Goal: Transaction & Acquisition: Purchase product/service

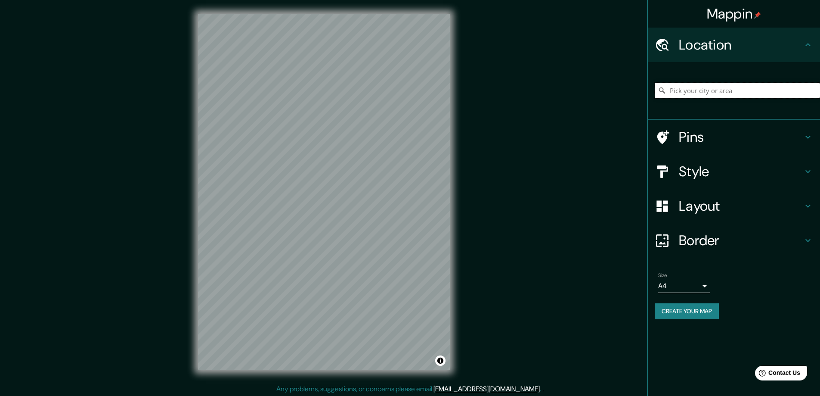
click at [732, 87] on input "Pick your city or area" at bounding box center [737, 91] width 165 height 16
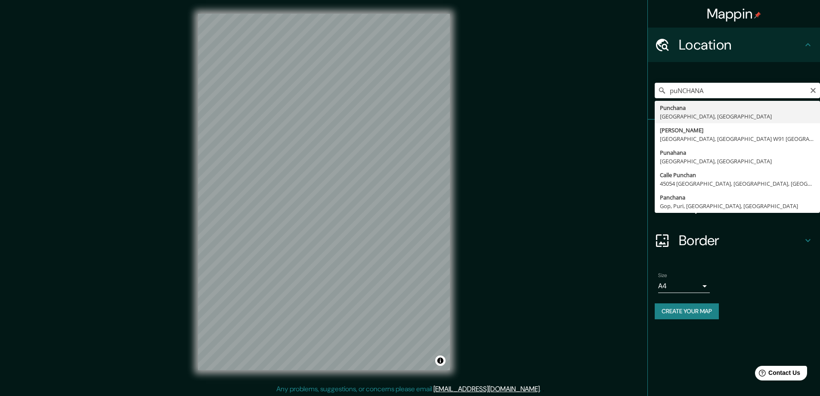
type input "Punchana, [GEOGRAPHIC_DATA], [GEOGRAPHIC_DATA]"
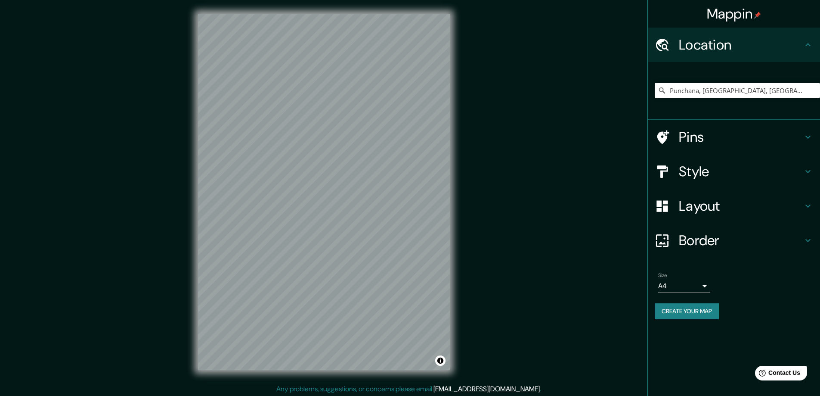
click at [552, 26] on div "Mappin Location [GEOGRAPHIC_DATA], [GEOGRAPHIC_DATA], [GEOGRAPHIC_DATA] Pins St…" at bounding box center [410, 198] width 820 height 397
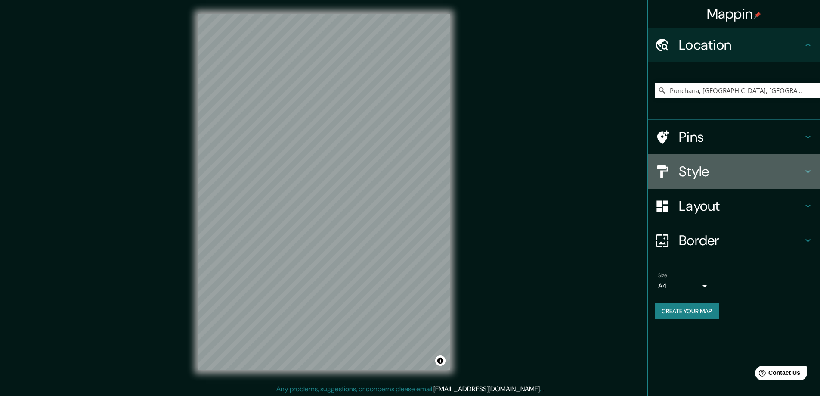
click at [723, 178] on h4 "Style" at bounding box center [741, 171] width 124 height 17
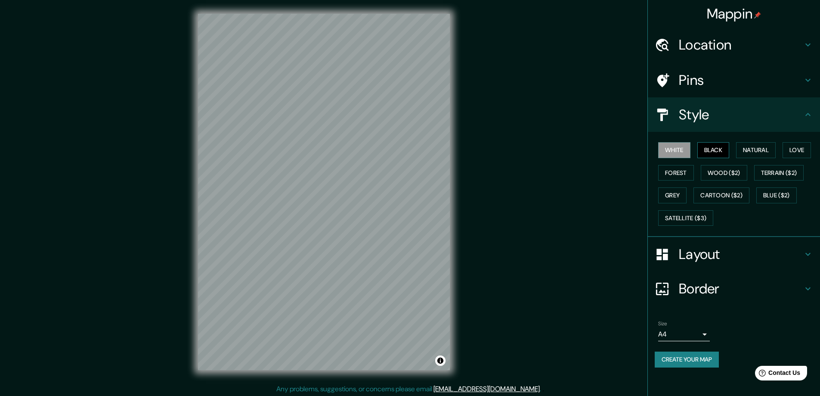
click at [703, 153] on button "Black" at bounding box center [714, 150] width 32 height 16
click at [768, 151] on button "Natural" at bounding box center [756, 150] width 40 height 16
click at [683, 173] on button "Forest" at bounding box center [676, 173] width 36 height 16
click at [695, 211] on button "Satellite ($3)" at bounding box center [685, 218] width 55 height 16
click at [773, 173] on button "Terrain ($2)" at bounding box center [779, 173] width 50 height 16
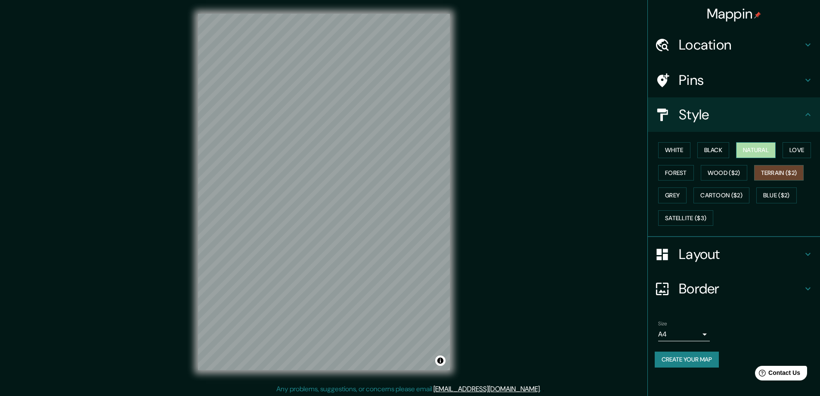
click at [776, 151] on button "Natural" at bounding box center [756, 150] width 40 height 16
click at [723, 149] on button "Black" at bounding box center [714, 150] width 32 height 16
click at [681, 196] on button "Grey" at bounding box center [672, 195] width 28 height 16
click at [767, 194] on button "Blue ($2)" at bounding box center [777, 195] width 40 height 16
click at [680, 208] on div "White Black Natural Love Forest Wood ($2) Terrain ($2) Grey Cartoon ($2) Blue (…" at bounding box center [737, 184] width 165 height 90
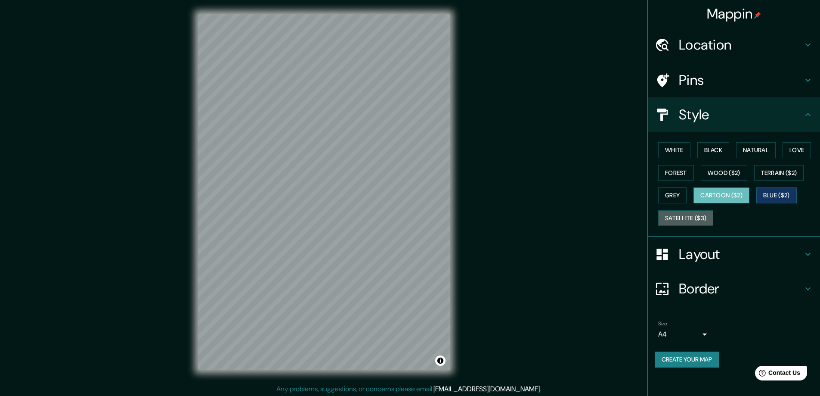
drag, startPoint x: 688, startPoint y: 217, endPoint x: 701, endPoint y: 196, distance: 24.6
click at [688, 216] on button "Satellite ($3)" at bounding box center [685, 218] width 55 height 16
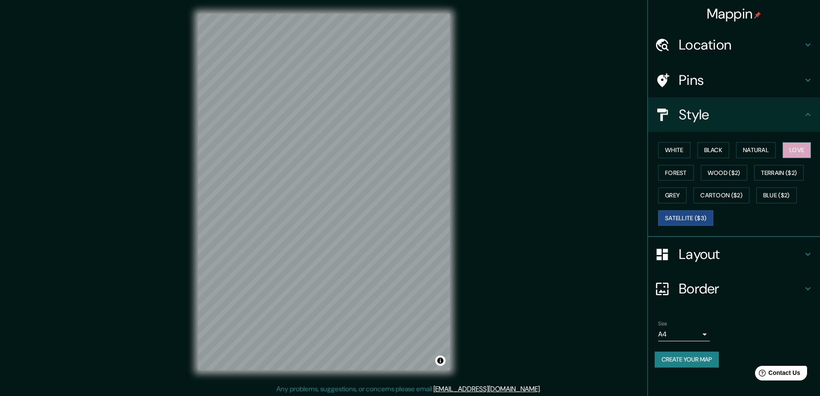
click at [790, 149] on button "Love" at bounding box center [797, 150] width 28 height 16
click at [767, 149] on button "Natural" at bounding box center [756, 150] width 40 height 16
click at [732, 150] on div "White Black Natural Love Forest Wood ($2) Terrain ($2) Grey Cartoon ($2) Blue (…" at bounding box center [737, 184] width 165 height 90
click at [707, 152] on button "Black" at bounding box center [714, 150] width 32 height 16
click at [692, 152] on div "White Black Natural Love Forest Wood ($2) Terrain ($2) Grey Cartoon ($2) Blue (…" at bounding box center [737, 184] width 165 height 90
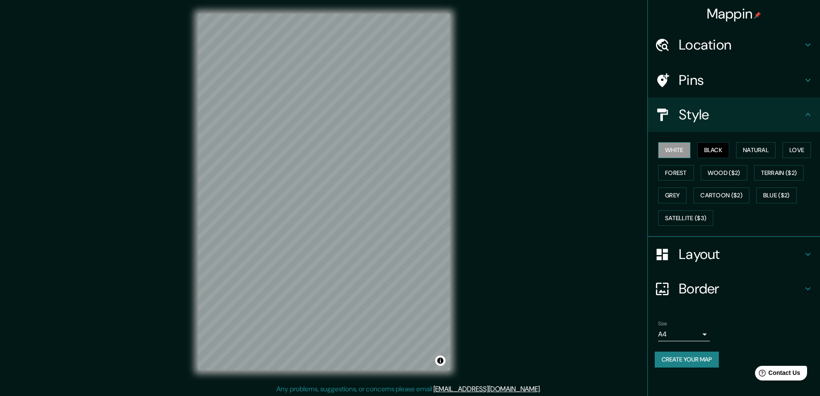
click at [676, 154] on button "White" at bounding box center [674, 150] width 32 height 16
